Goal: Transaction & Acquisition: Purchase product/service

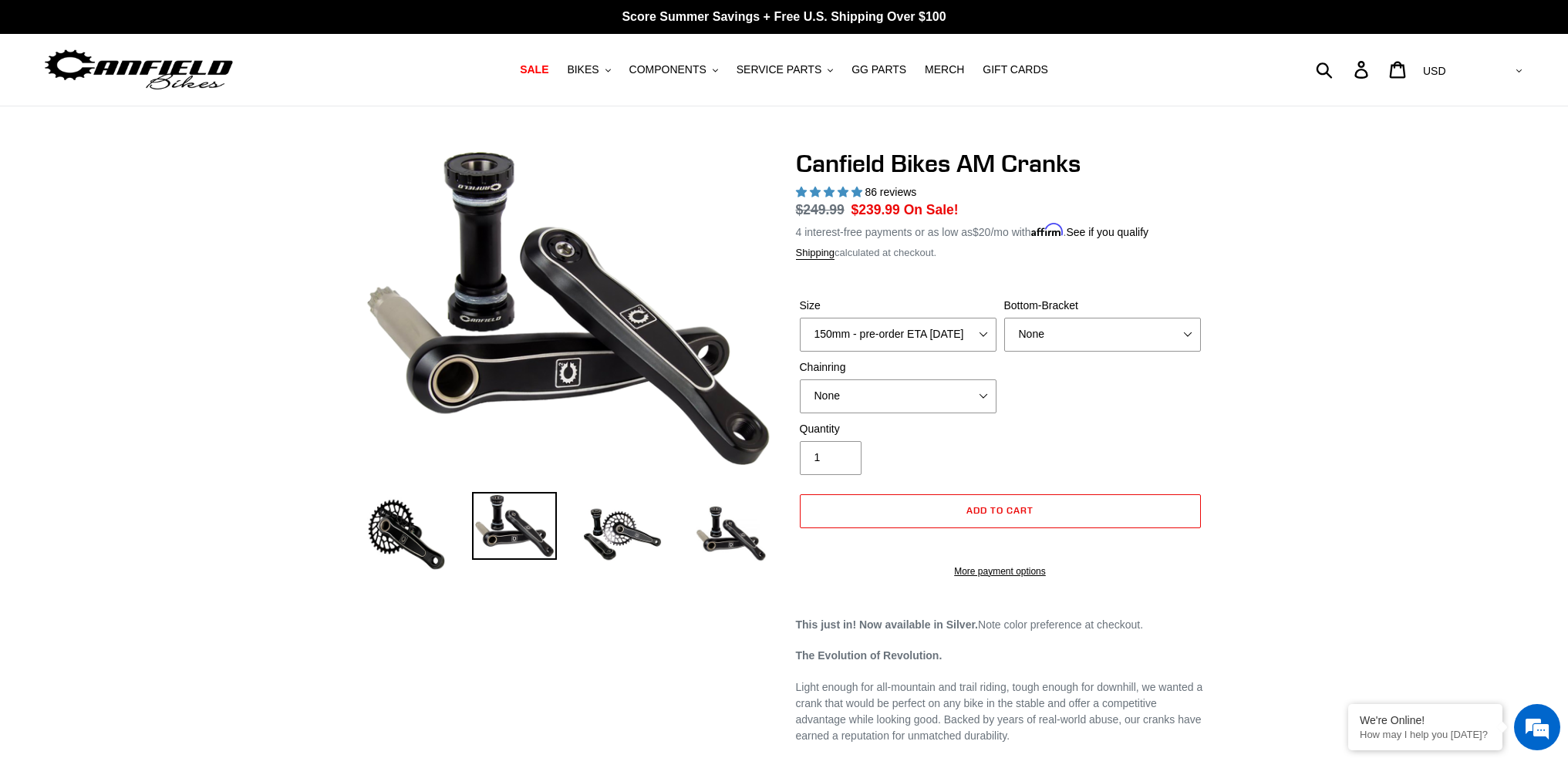
select select "highest-rating"
click at [931, 341] on select "150mm - pre-order ETA 9/30/25 155mm - pre-order ETA 9/30/25 160mm - pre-order E…" at bounding box center [898, 335] width 197 height 34
select select "160mm - pre-order ETA 9/30/25"
click at [800, 318] on select "150mm - pre-order ETA [DATE] 155mm - pre-order ETA [DATE] 160mm - pre-order ETA…" at bounding box center [898, 335] width 197 height 34
click at [1140, 337] on select "None BSA Threaded 68/73mm Press Fit PF92" at bounding box center [1102, 335] width 197 height 34
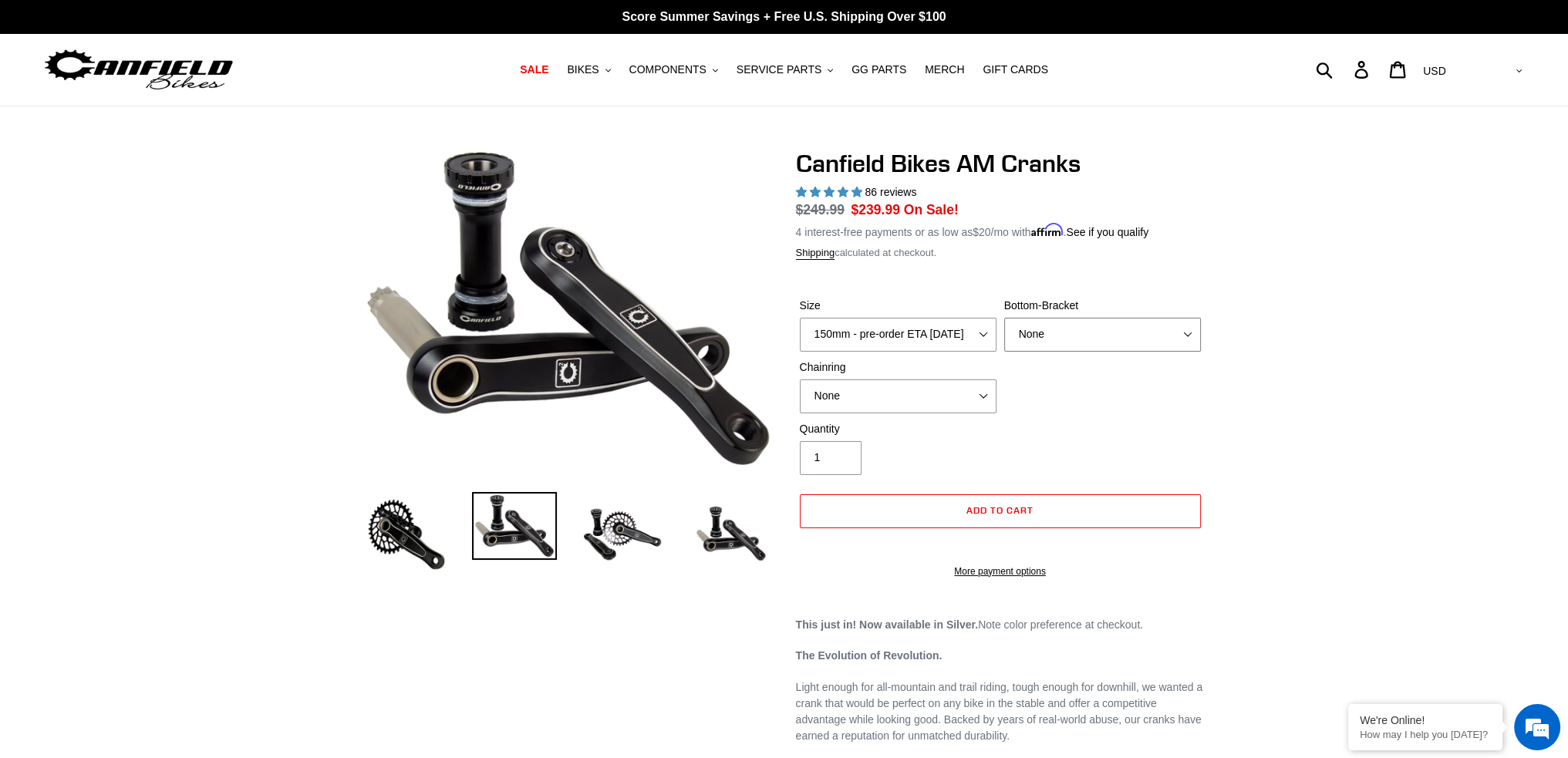
click at [1140, 337] on select "None BSA Threaded 68/73mm Press Fit PF92" at bounding box center [1102, 335] width 197 height 34
click at [599, 73] on span "BIKES" at bounding box center [582, 70] width 31 height 14
click at [651, 74] on span "COMPONENTS" at bounding box center [667, 70] width 77 height 14
click at [783, 76] on span "SERVICE PARTS" at bounding box center [779, 70] width 85 height 14
click at [869, 70] on span "GG PARTS" at bounding box center [879, 70] width 55 height 14
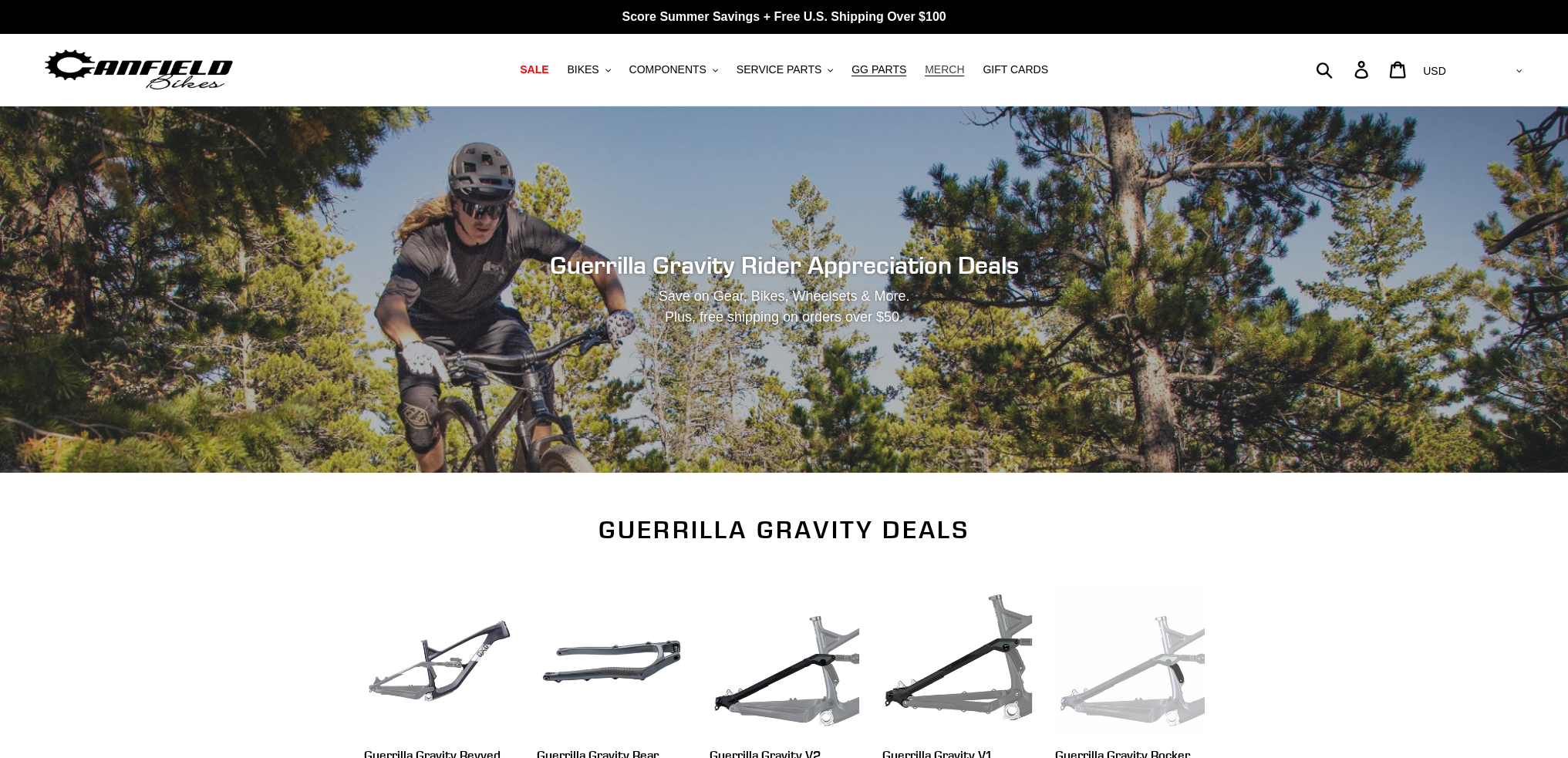
click at [941, 77] on link "MERCH" at bounding box center [944, 69] width 55 height 21
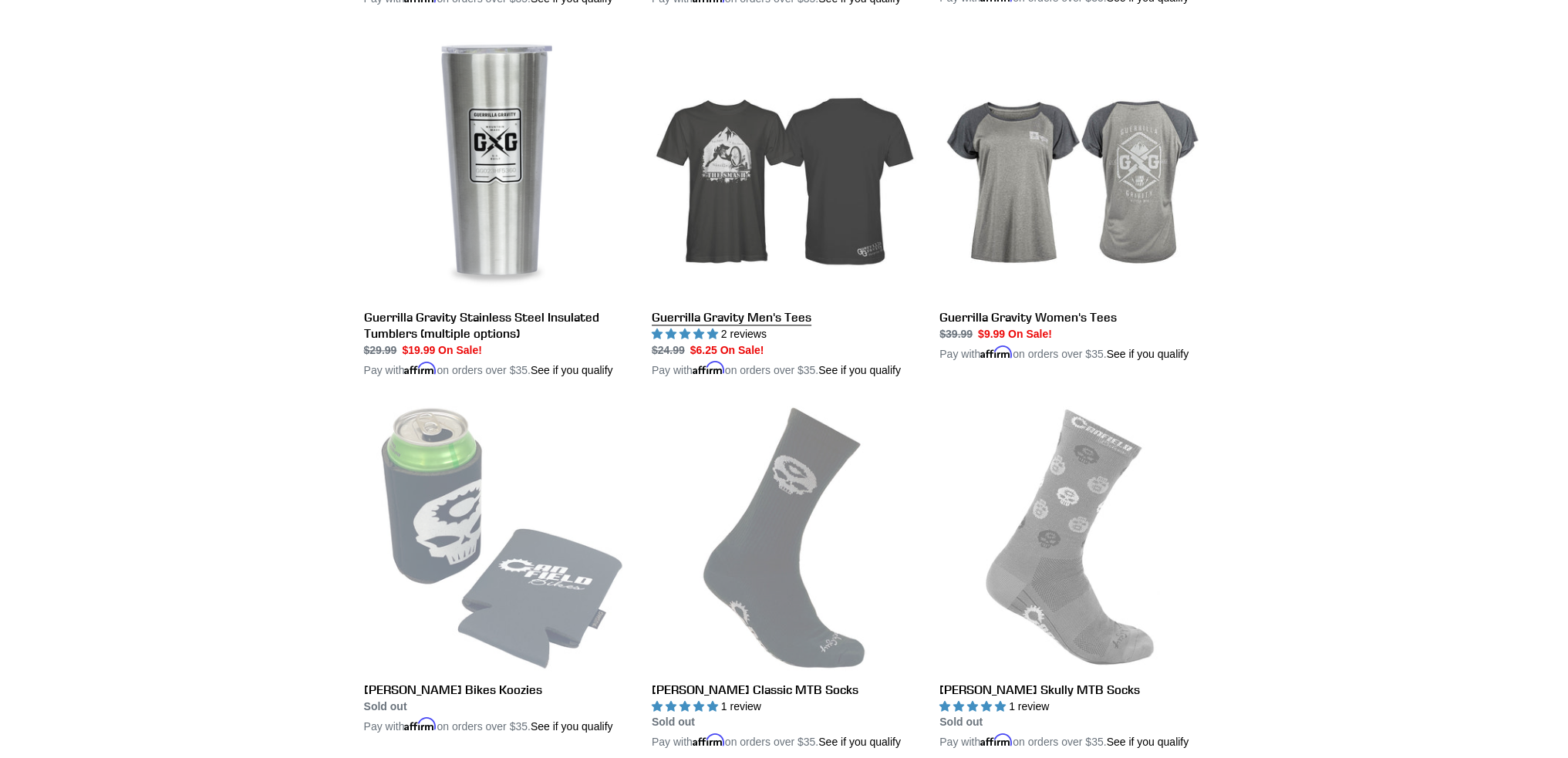
scroll to position [2623, 0]
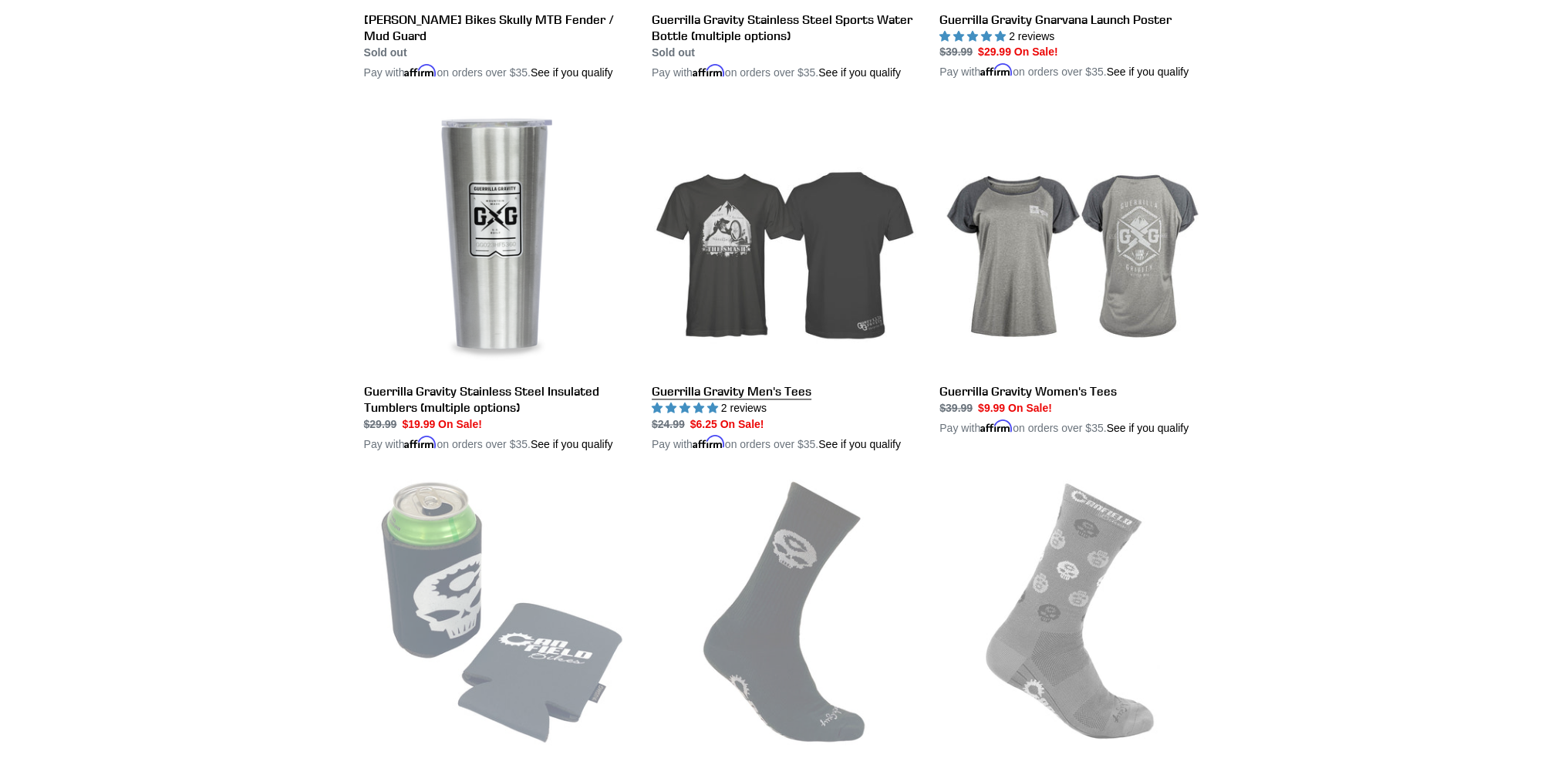
click at [757, 400] on link "Guerrilla Gravity Men's Tees" at bounding box center [783, 281] width 265 height 345
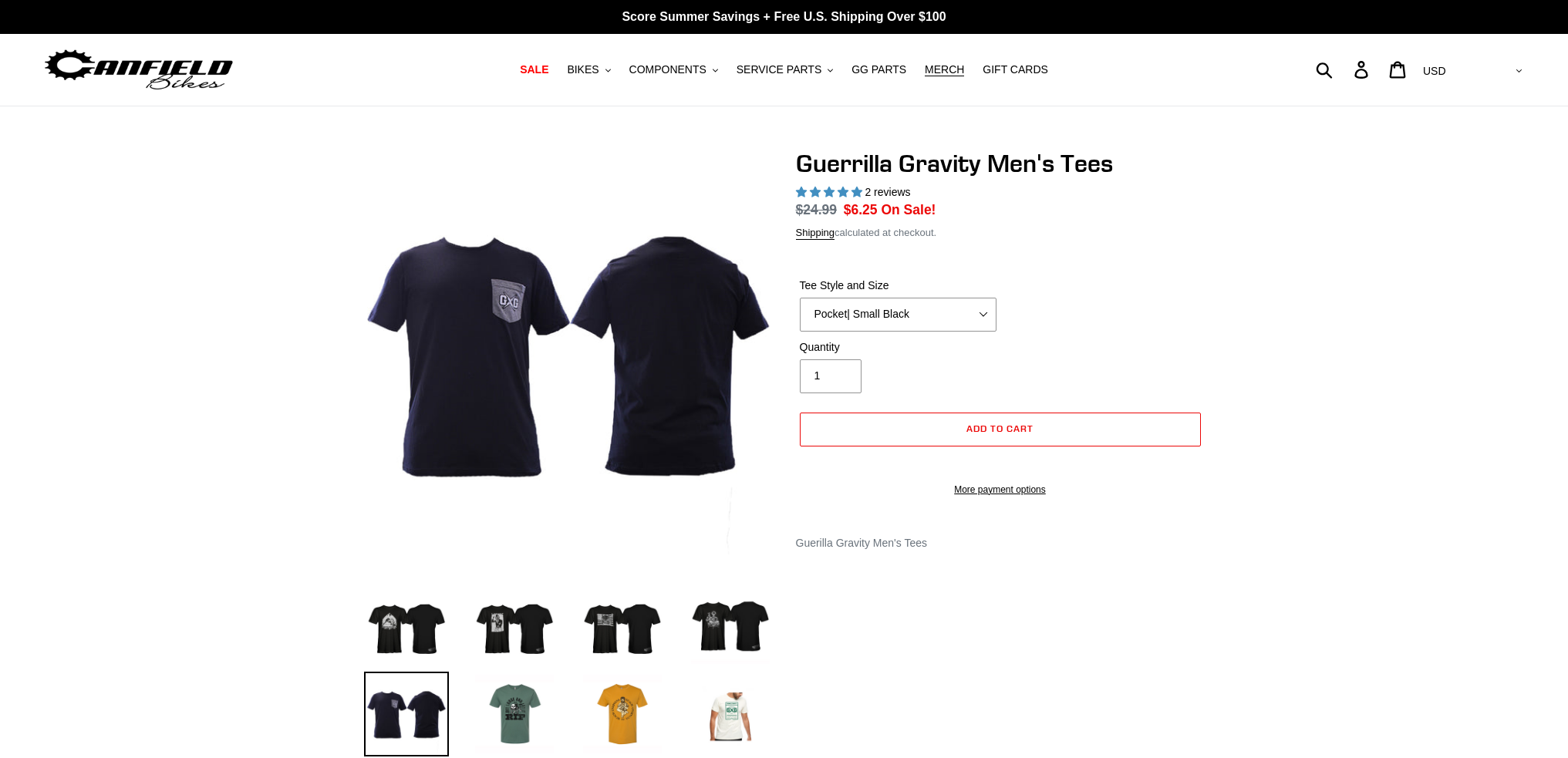
select select "highest-rating"
click at [875, 318] on select "Let It Rip | Small Green Let It Rip | Medium Green Megatrail | Small Black Mega…" at bounding box center [898, 315] width 197 height 34
click at [1390, 253] on div at bounding box center [784, 501] width 1568 height 704
click at [897, 312] on select "Let It Rip | Small Green Let It Rip | Medium Green Megatrail | Small Black Mega…" at bounding box center [898, 315] width 197 height 34
select select "Megatrail | Medium Black"
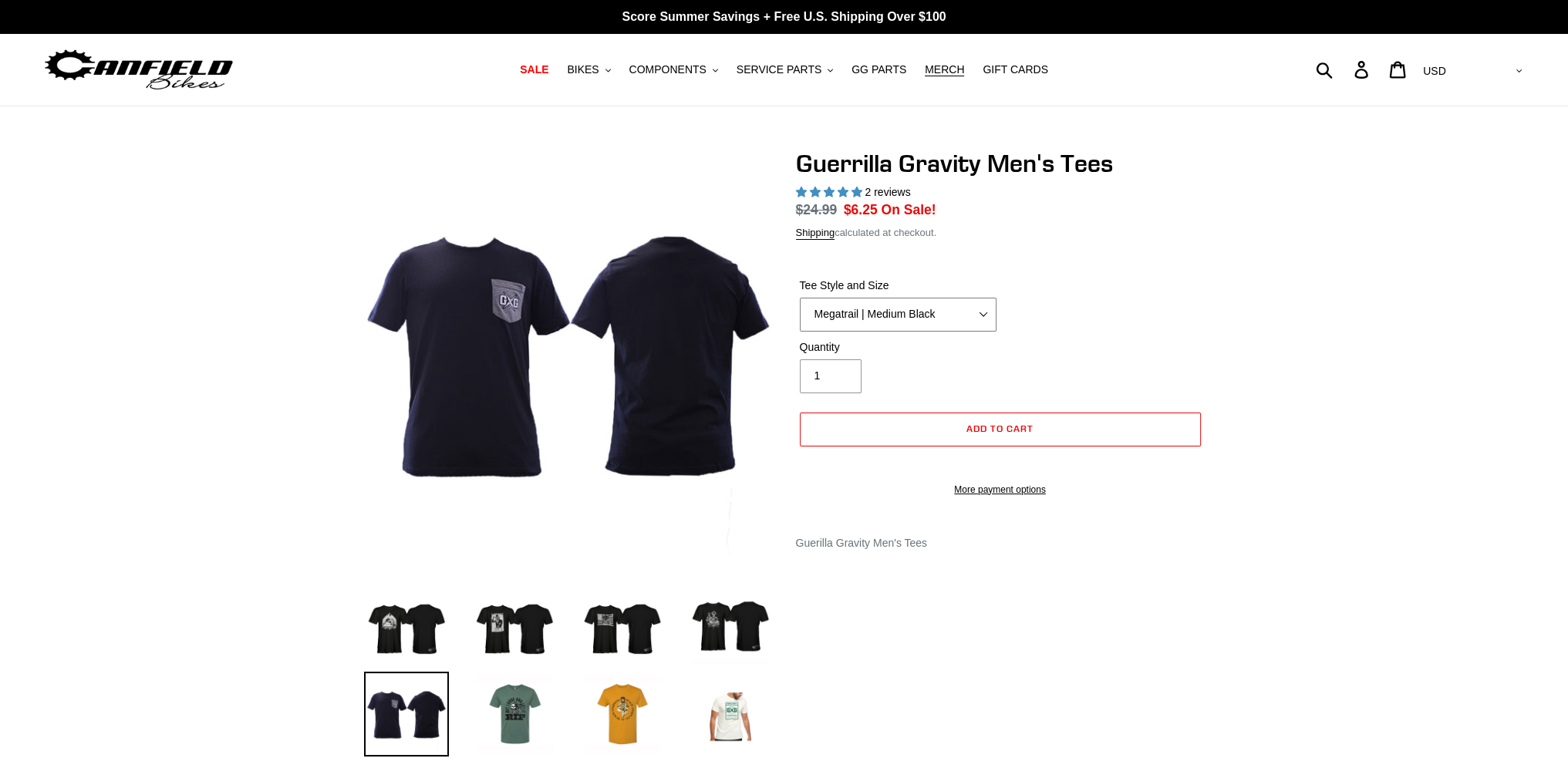
click at [800, 298] on select "Let It Rip | Small Green Let It Rip | Medium Green Megatrail | Small Black Mega…" at bounding box center [898, 315] width 197 height 34
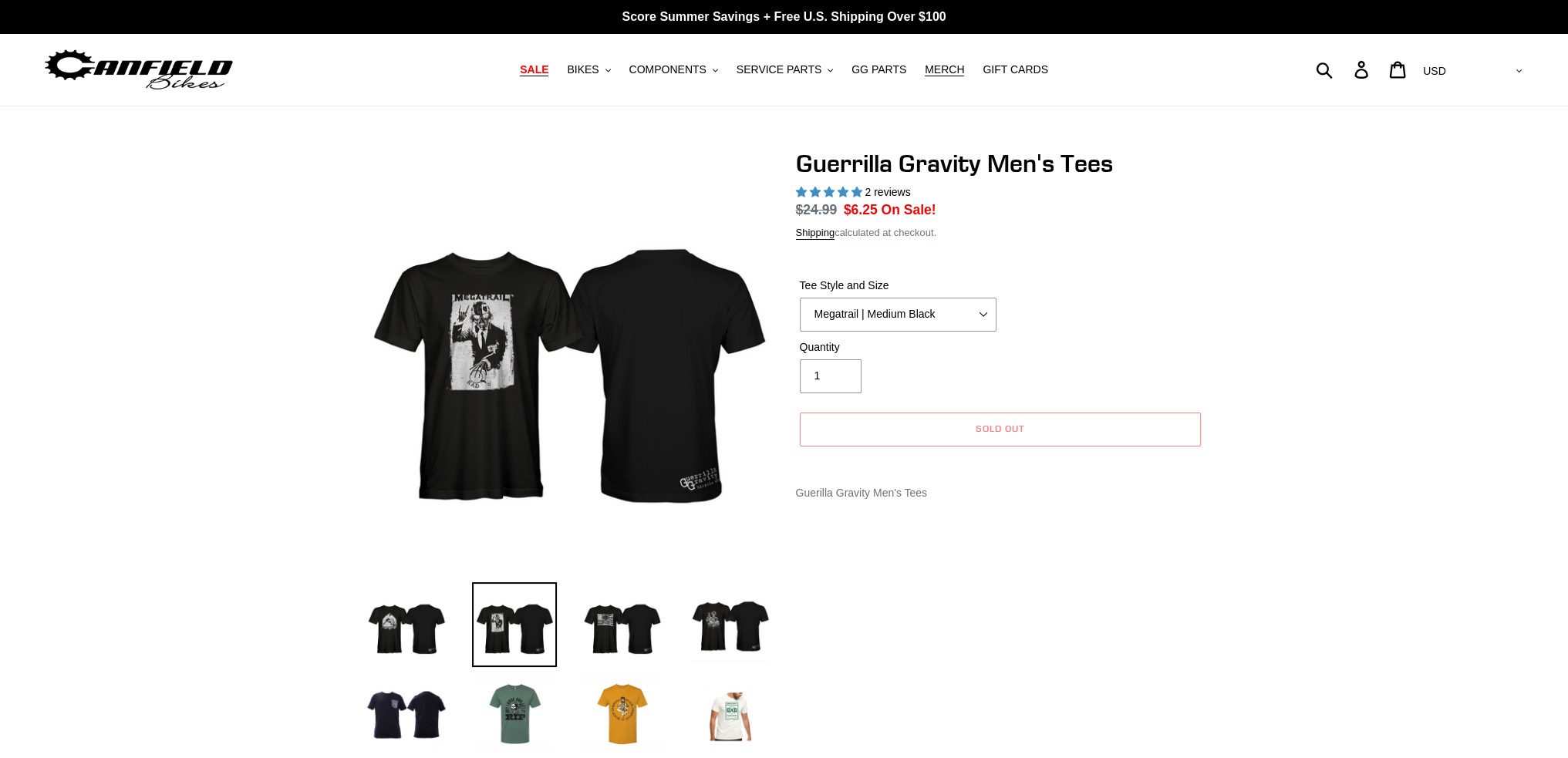
click at [548, 67] on span "SALE" at bounding box center [535, 70] width 29 height 14
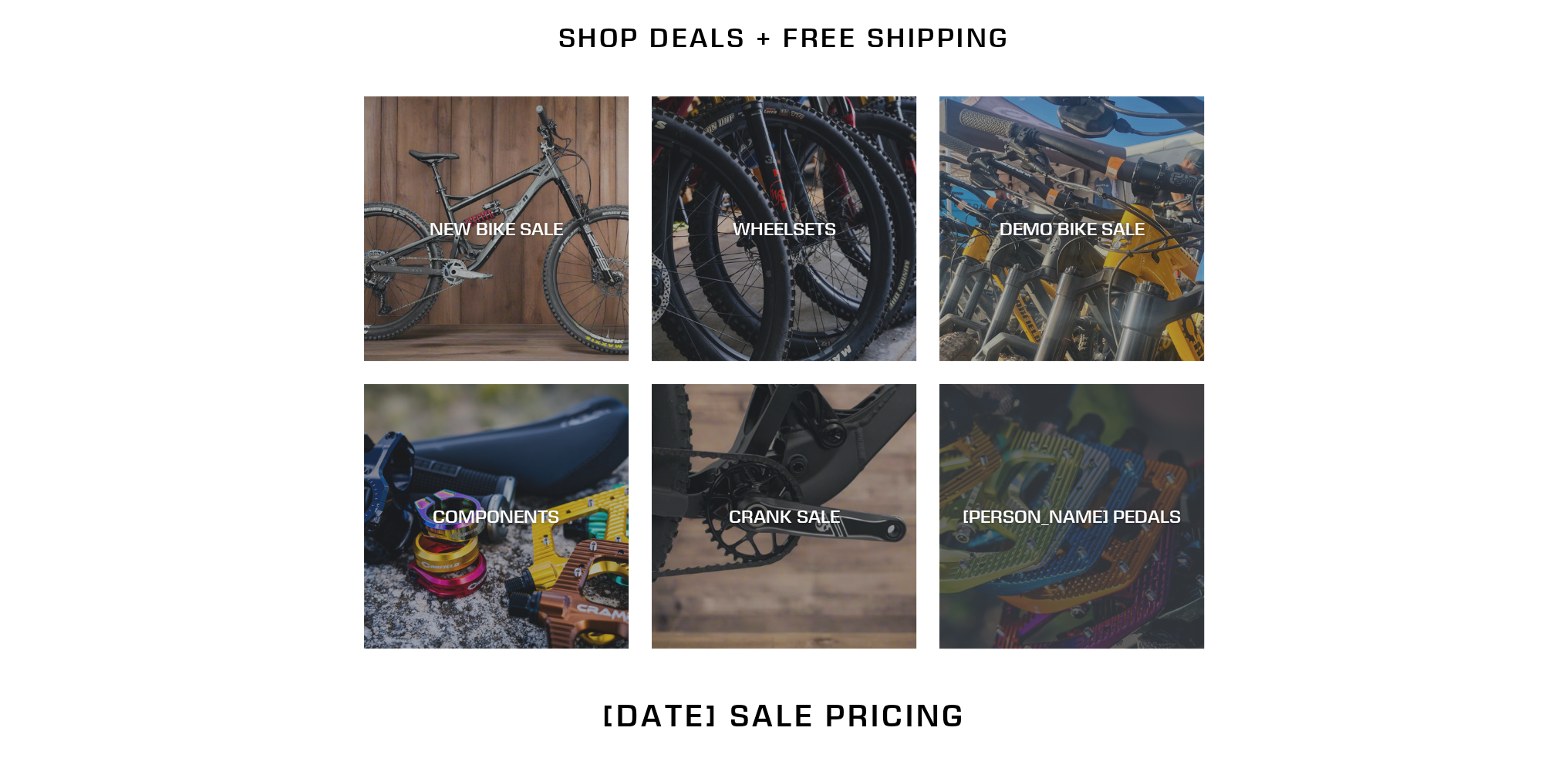
scroll to position [386, 0]
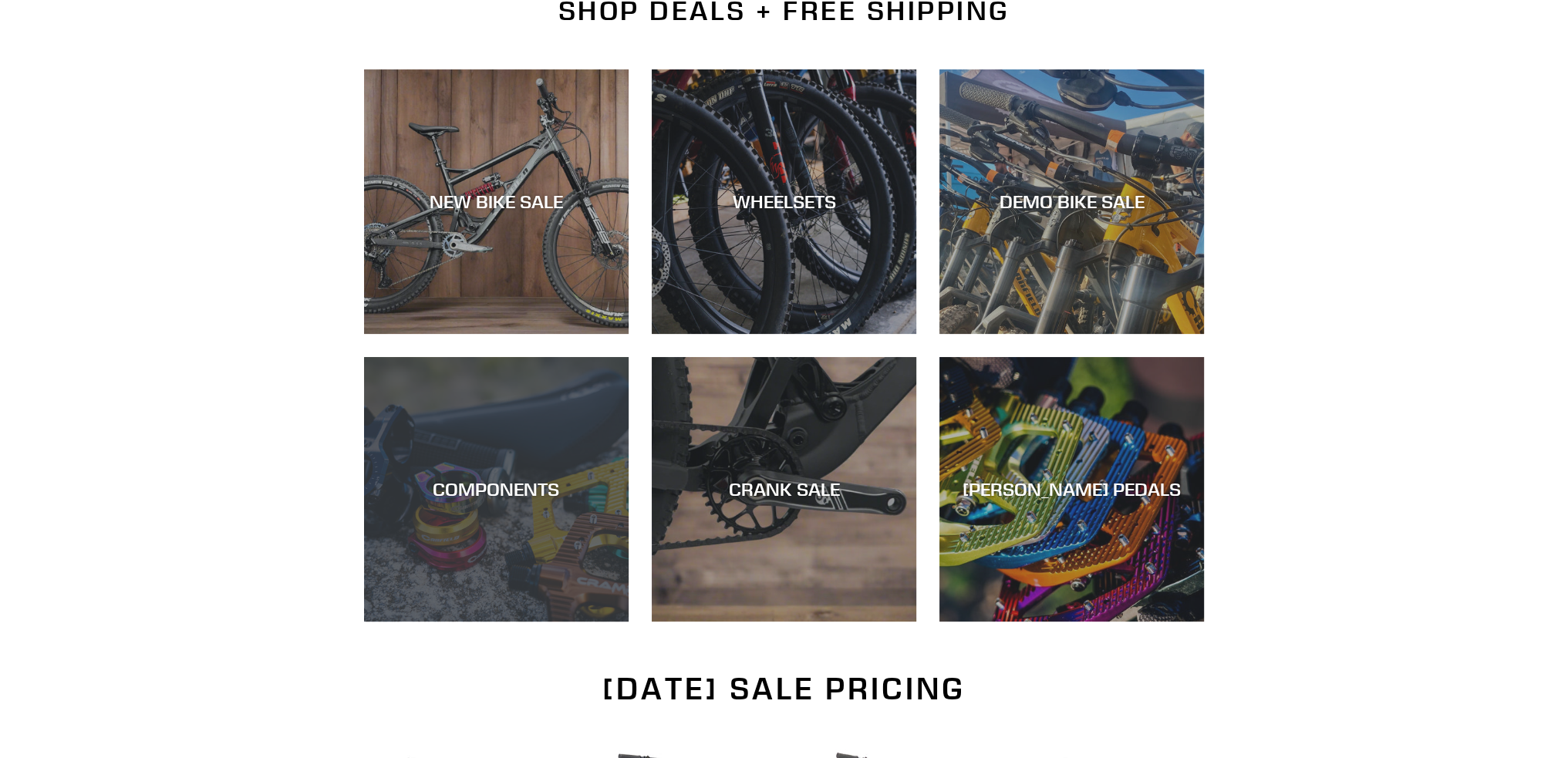
click at [518, 492] on div "COMPONENTS" at bounding box center [496, 489] width 265 height 22
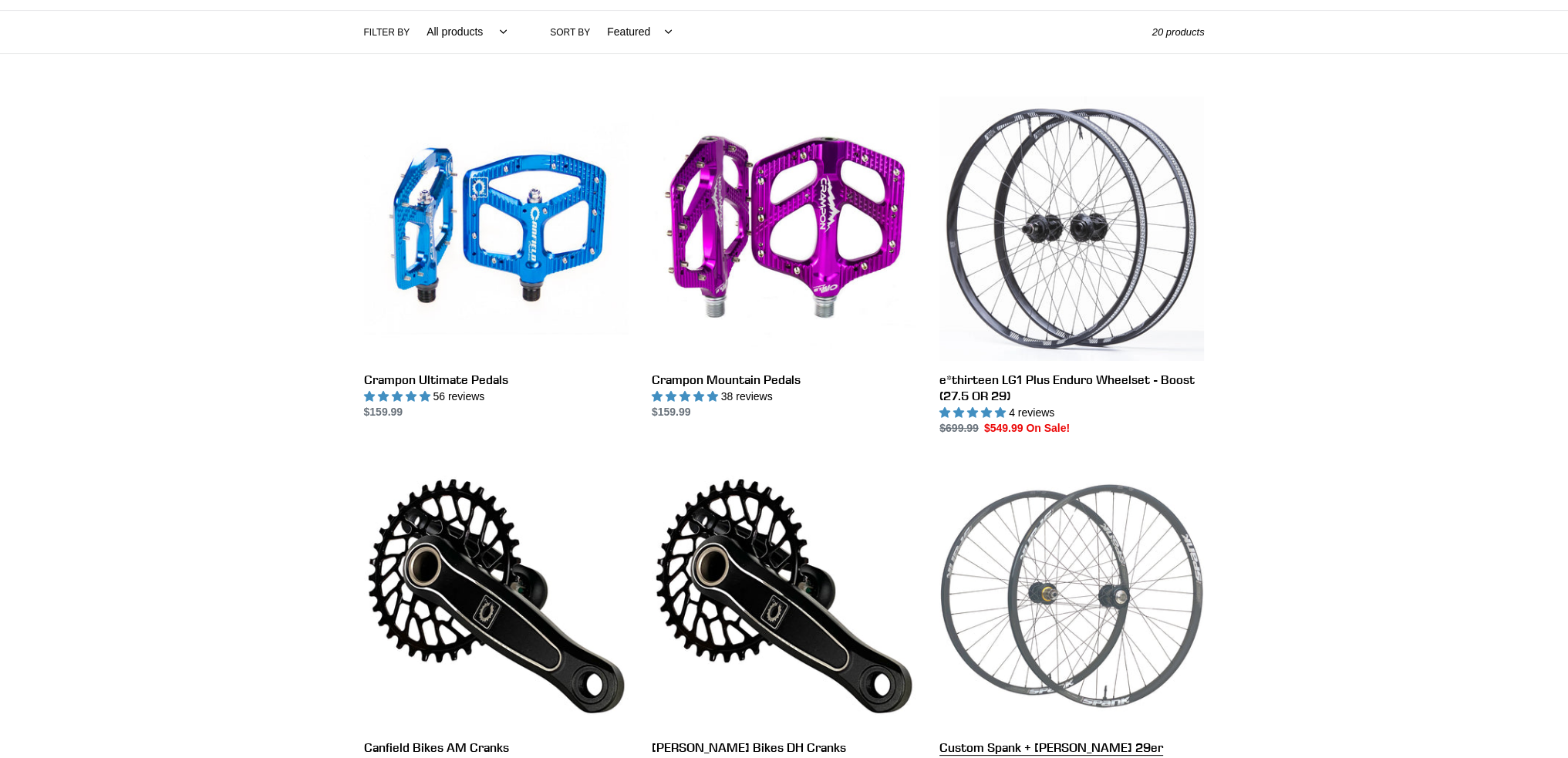
scroll to position [540, 0]
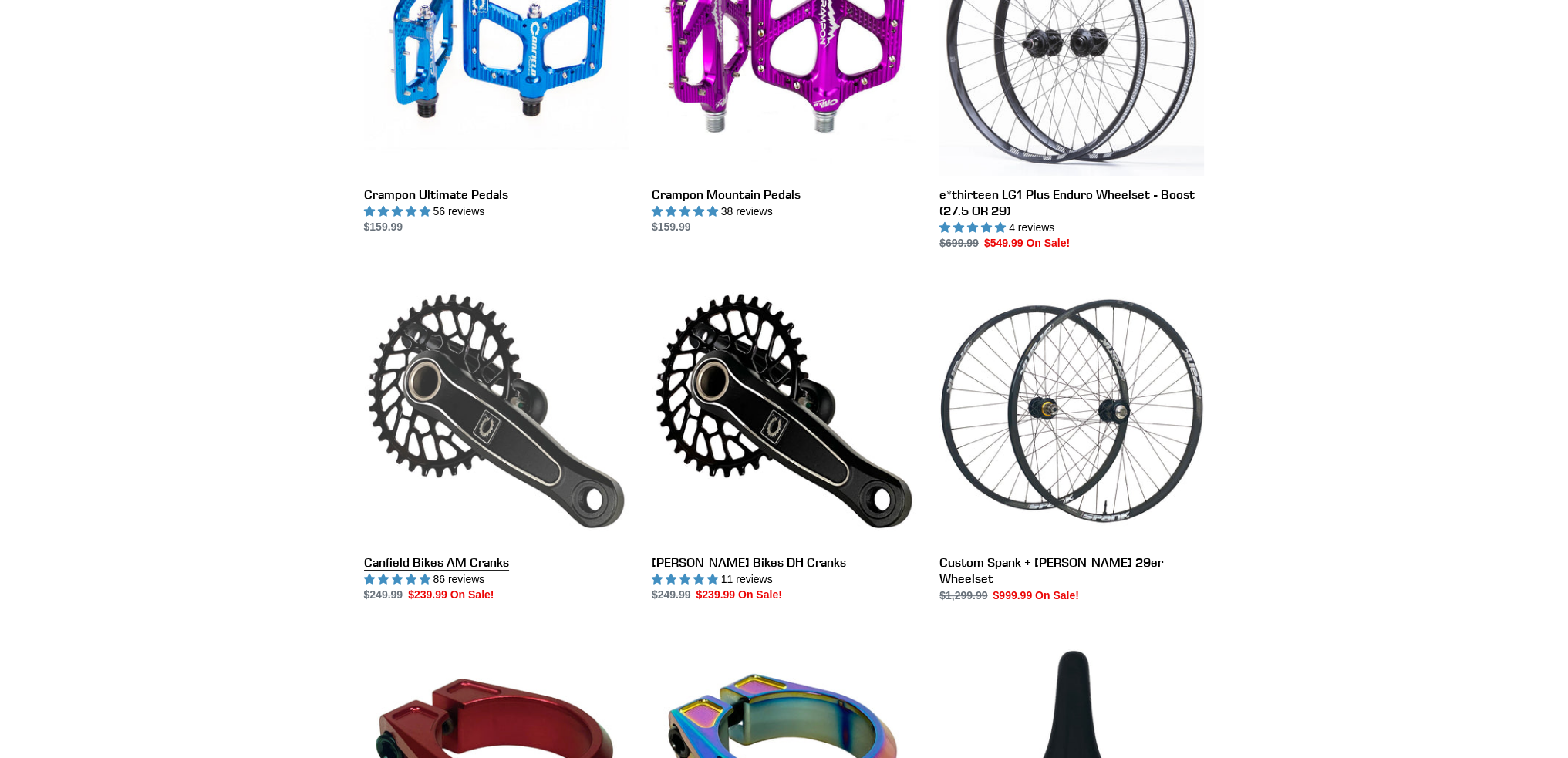
click at [410, 388] on link "Canfield Bikes AM Cranks" at bounding box center [496, 441] width 265 height 325
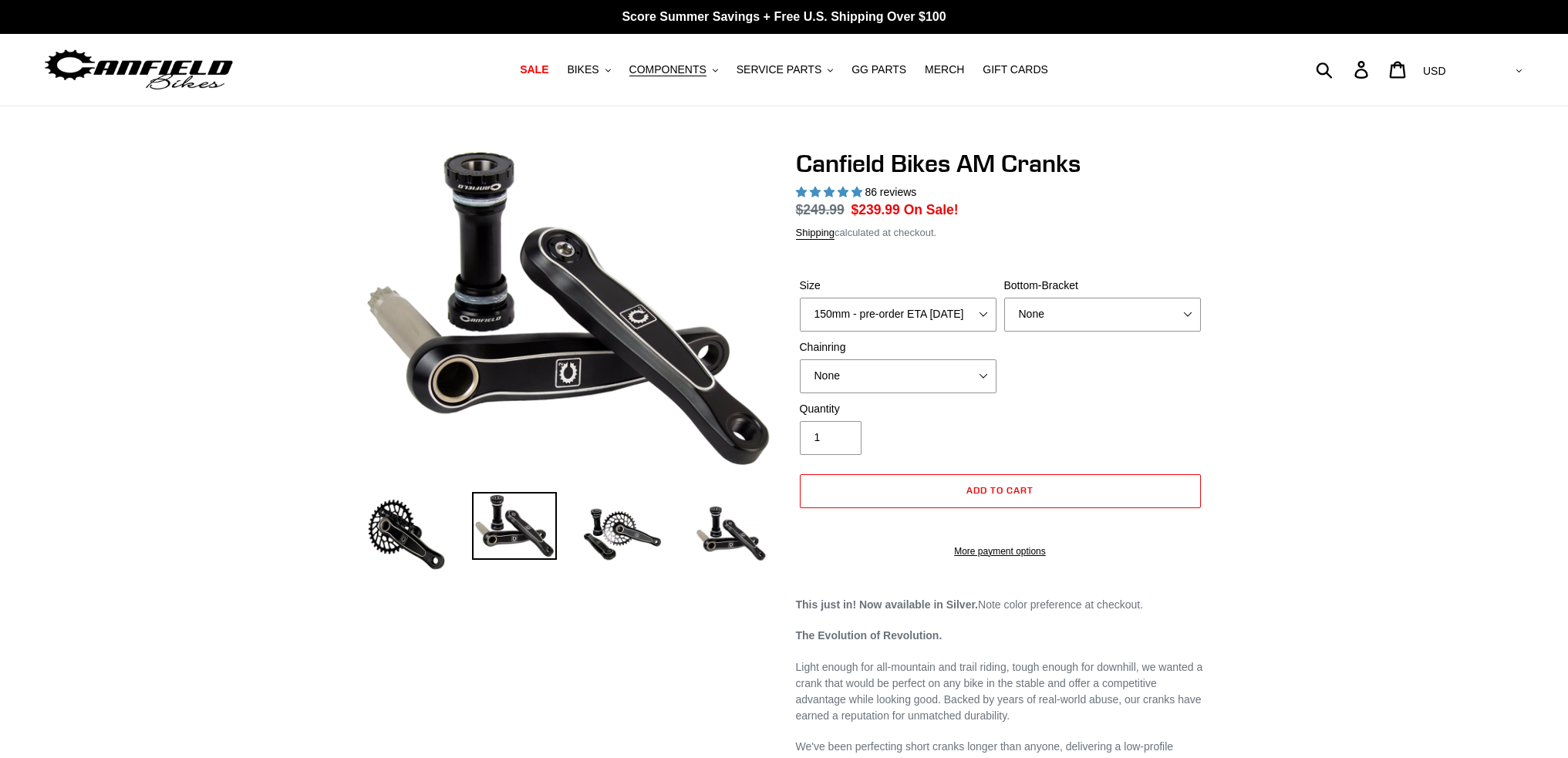
select select "highest-rating"
click at [943, 327] on select "150mm - pre-order ETA [DATE] 155mm - pre-order ETA [DATE] 160mm - pre-order ETA…" at bounding box center [898, 315] width 197 height 34
select select "160mm - pre-order ETA [DATE]"
click at [800, 298] on select "150mm - pre-order ETA [DATE] 155mm - pre-order ETA [DATE] 160mm - pre-order ETA…" at bounding box center [898, 315] width 197 height 34
